Goal: Find specific page/section

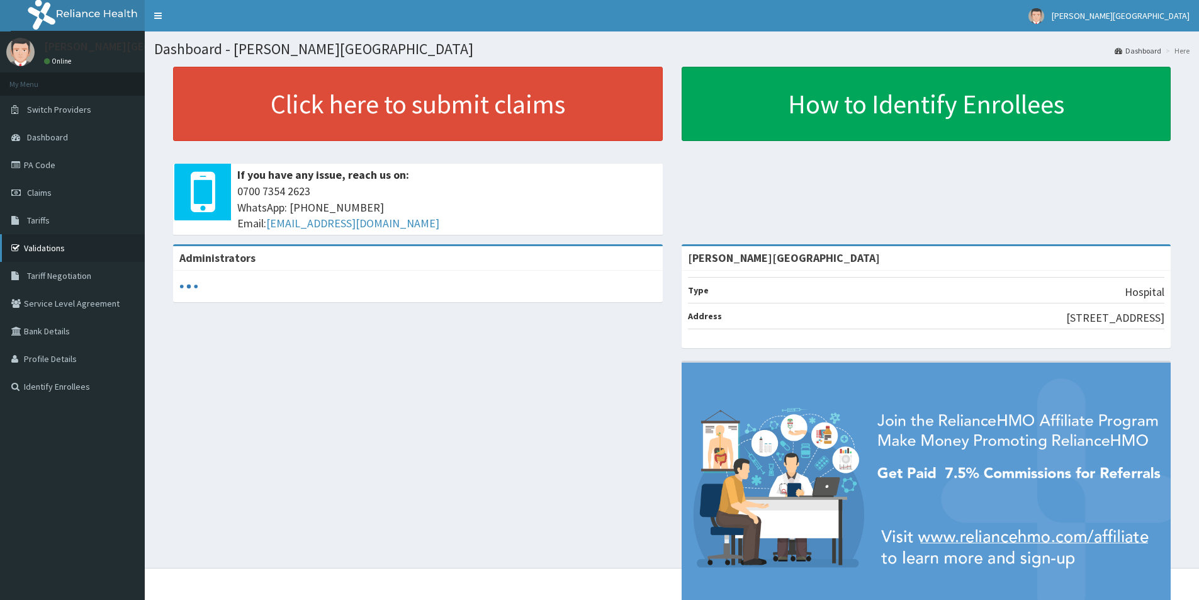
click at [30, 239] on link "Validations" at bounding box center [72, 248] width 145 height 28
click at [105, 247] on link "Validations" at bounding box center [72, 248] width 145 height 28
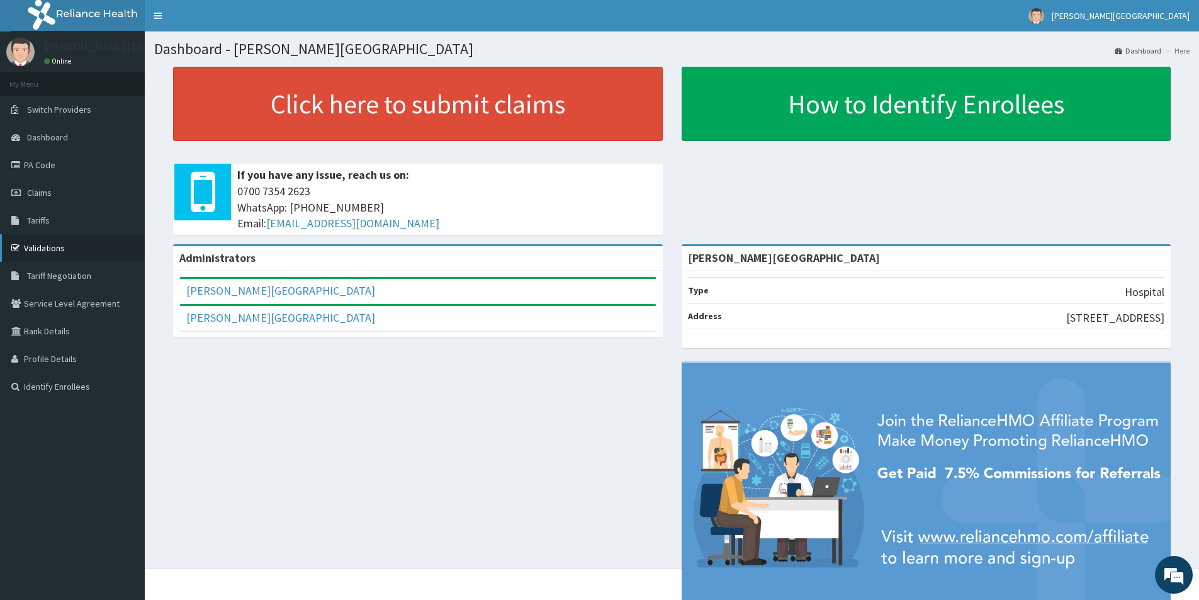
click at [59, 254] on link "Validations" at bounding box center [72, 248] width 145 height 28
